Goal: Task Accomplishment & Management: Complete application form

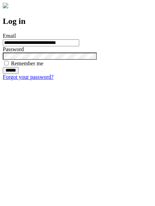
type input "**********"
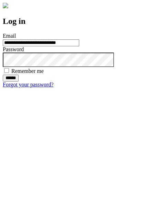
click at [19, 81] on input "******" at bounding box center [11, 78] width 16 height 7
